Goal: Task Accomplishment & Management: Manage account settings

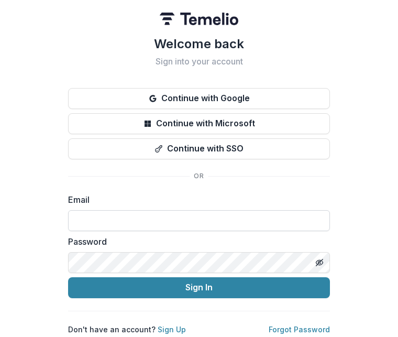
click at [119, 213] on input at bounding box center [199, 220] width 262 height 21
type input "**********"
click at [317, 260] on icon "Toggle password visibility" at bounding box center [319, 262] width 8 height 8
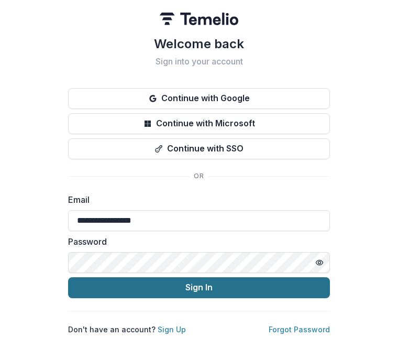
click at [194, 285] on button "Sign In" at bounding box center [199, 287] width 262 height 21
